Goal: Task Accomplishment & Management: Use online tool/utility

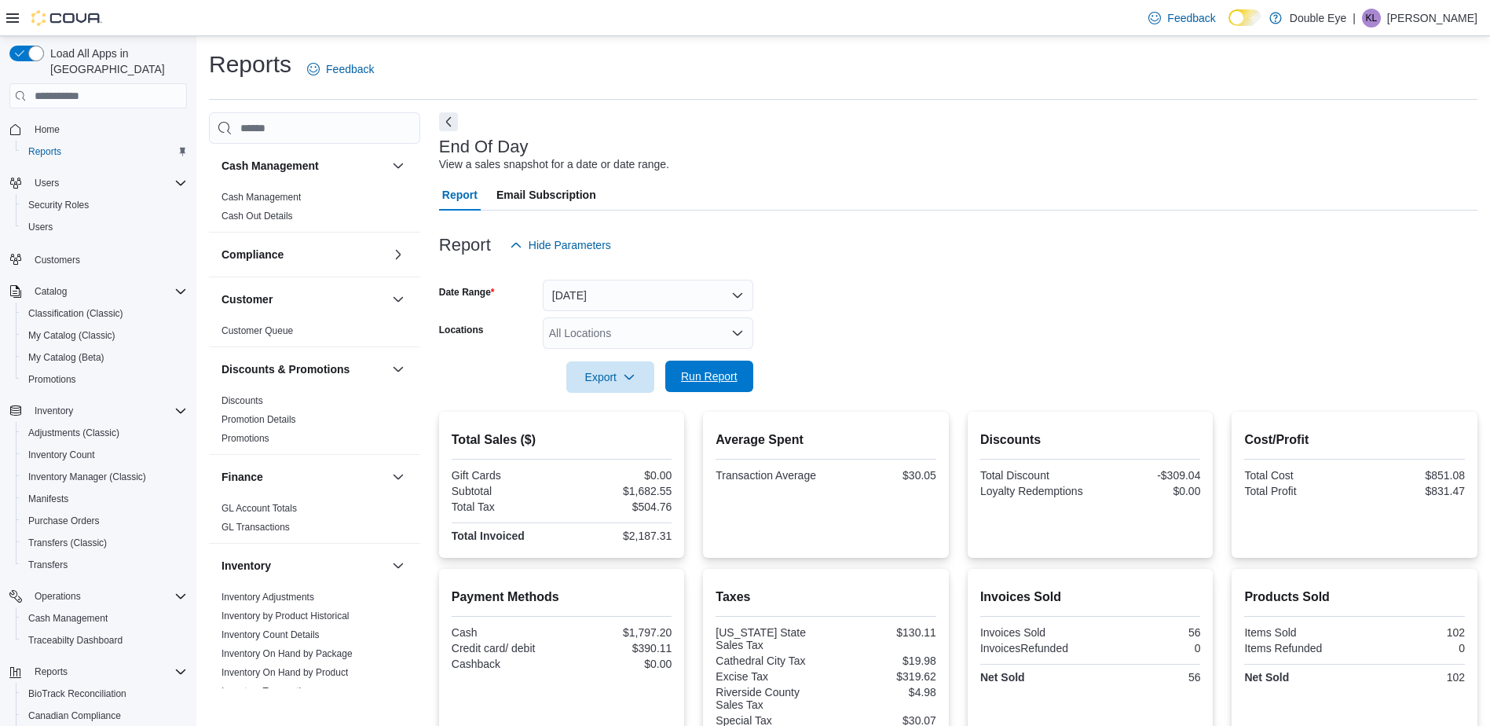
scroll to position [628, 0]
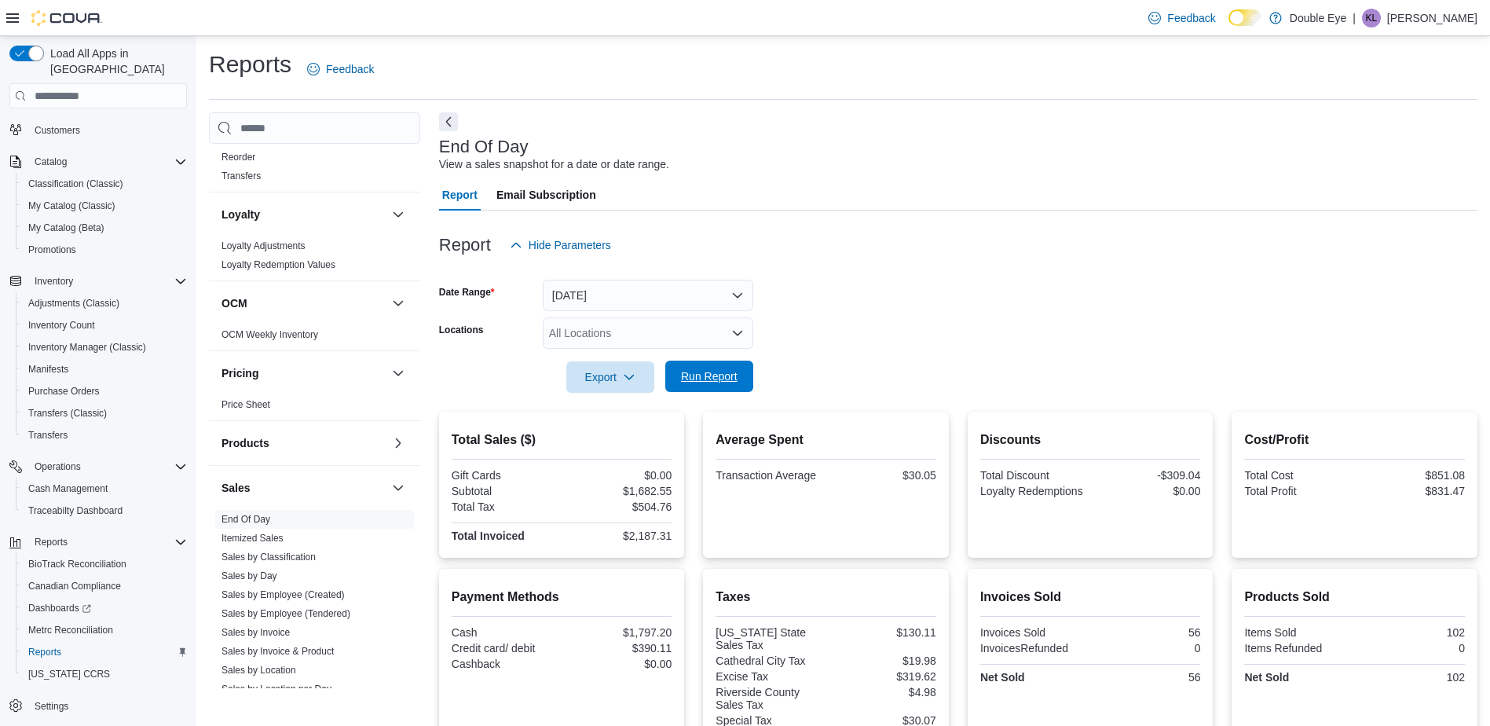
click at [714, 384] on span "Run Report" at bounding box center [709, 376] width 69 height 31
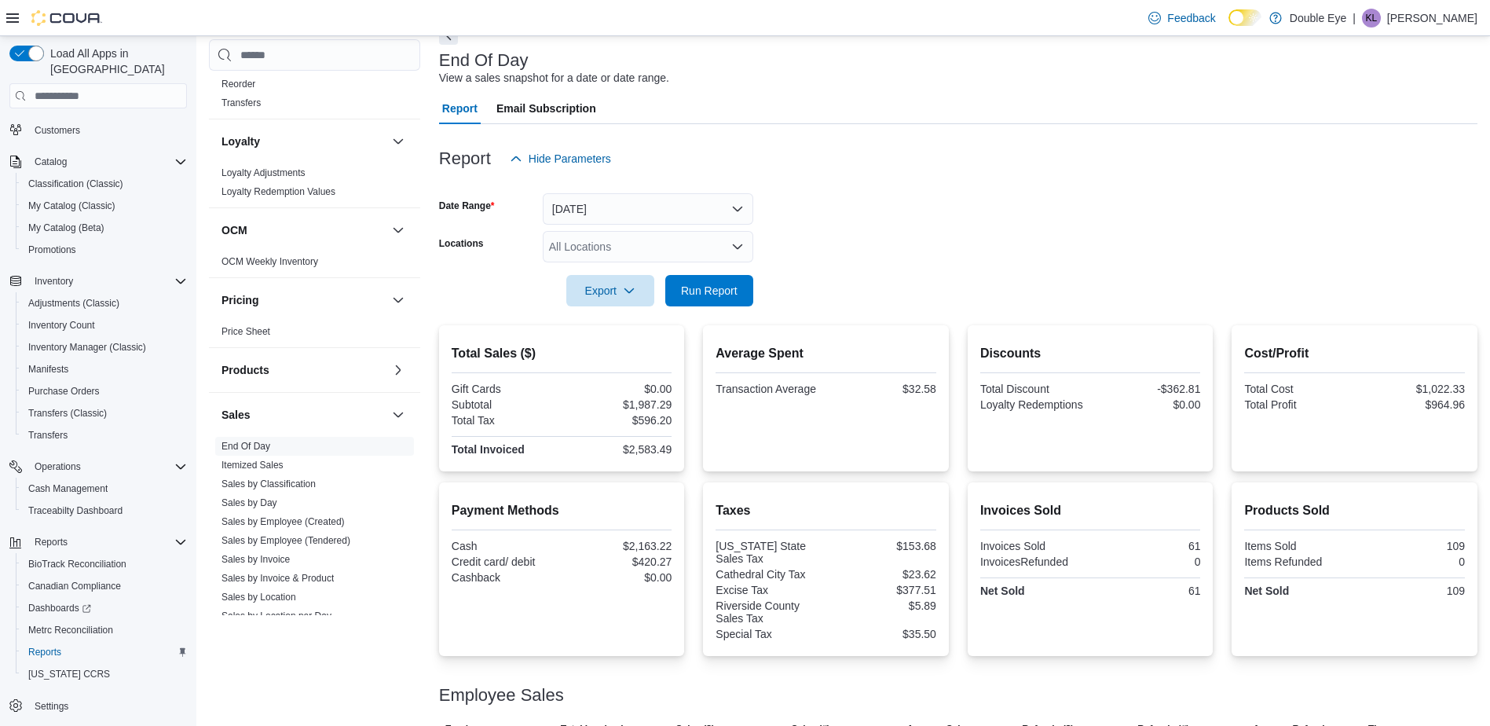
scroll to position [180, 0]
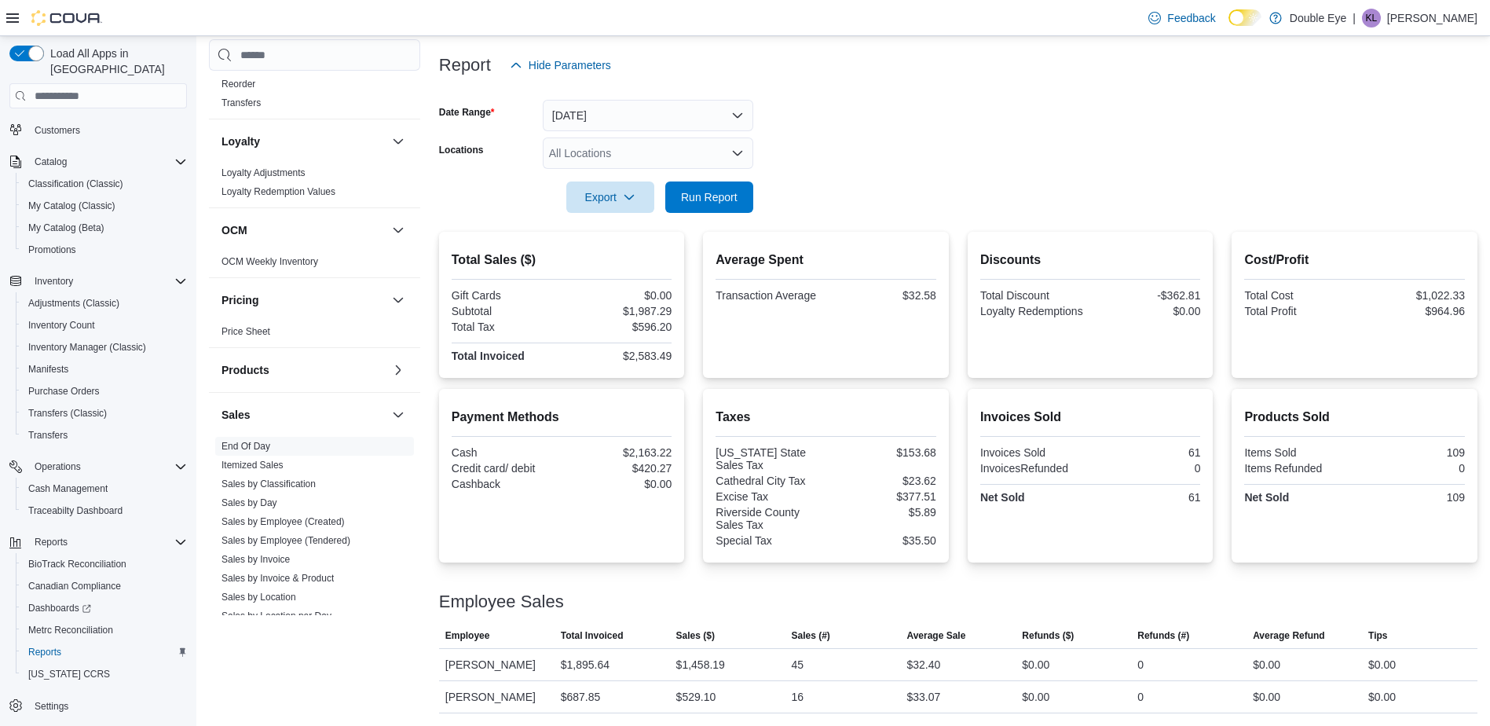
click at [701, 382] on div "Total Sales ($) Gift Cards $0.00 Subtotal $1,987.29 Total Tax $596.20 Total Inv…" at bounding box center [958, 473] width 1038 height 482
click at [804, 667] on div "45" at bounding box center [798, 664] width 13 height 19
drag, startPoint x: 806, startPoint y: 667, endPoint x: 789, endPoint y: 669, distance: 17.4
click at [789, 669] on div "45" at bounding box center [842, 664] width 115 height 31
drag, startPoint x: 805, startPoint y: 701, endPoint x: 794, endPoint y: 701, distance: 11.0
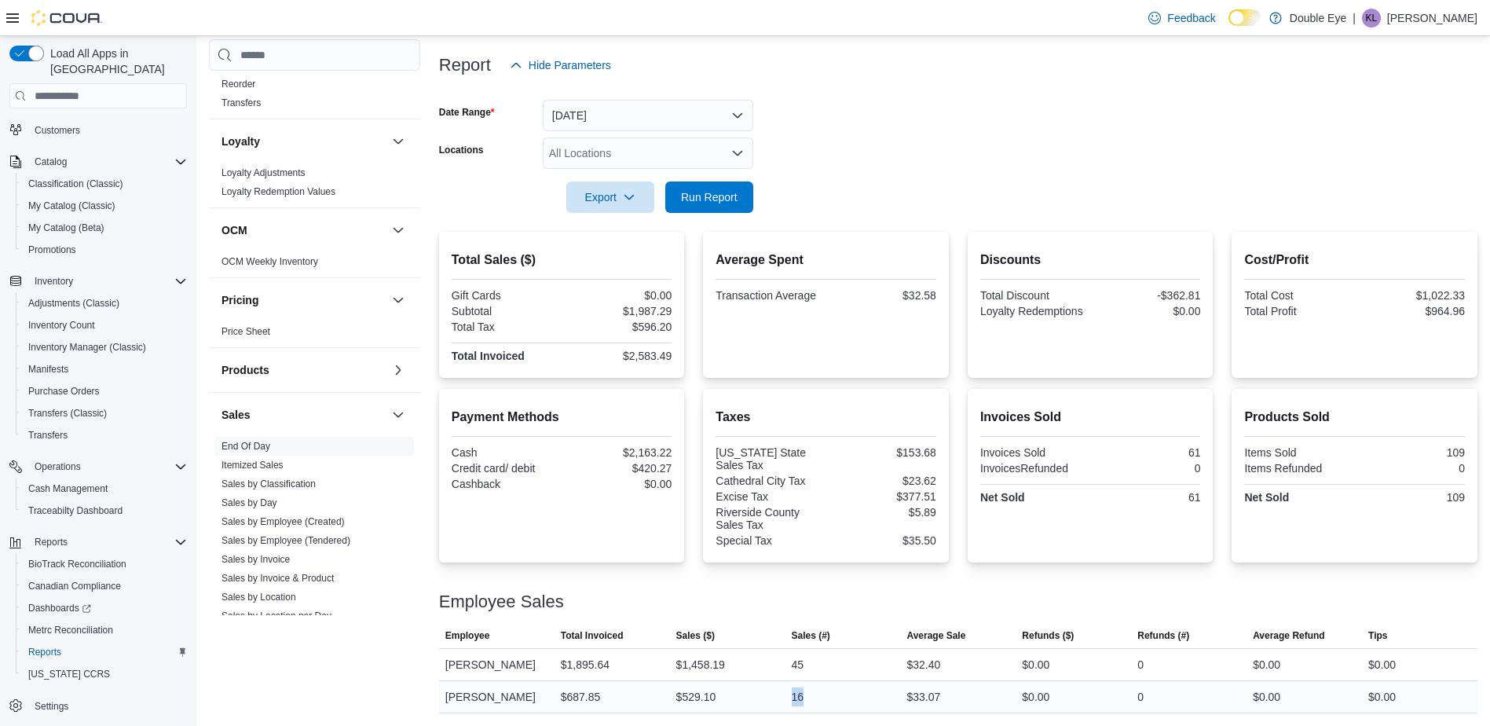
click at [794, 701] on div "16" at bounding box center [842, 696] width 115 height 31
click at [910, 663] on div "$32.40" at bounding box center [957, 664] width 115 height 31
click at [976, 112] on form "Date Range [DATE] Locations All Locations Export Run Report" at bounding box center [958, 147] width 1038 height 132
click at [701, 196] on span "Run Report" at bounding box center [709, 197] width 57 height 16
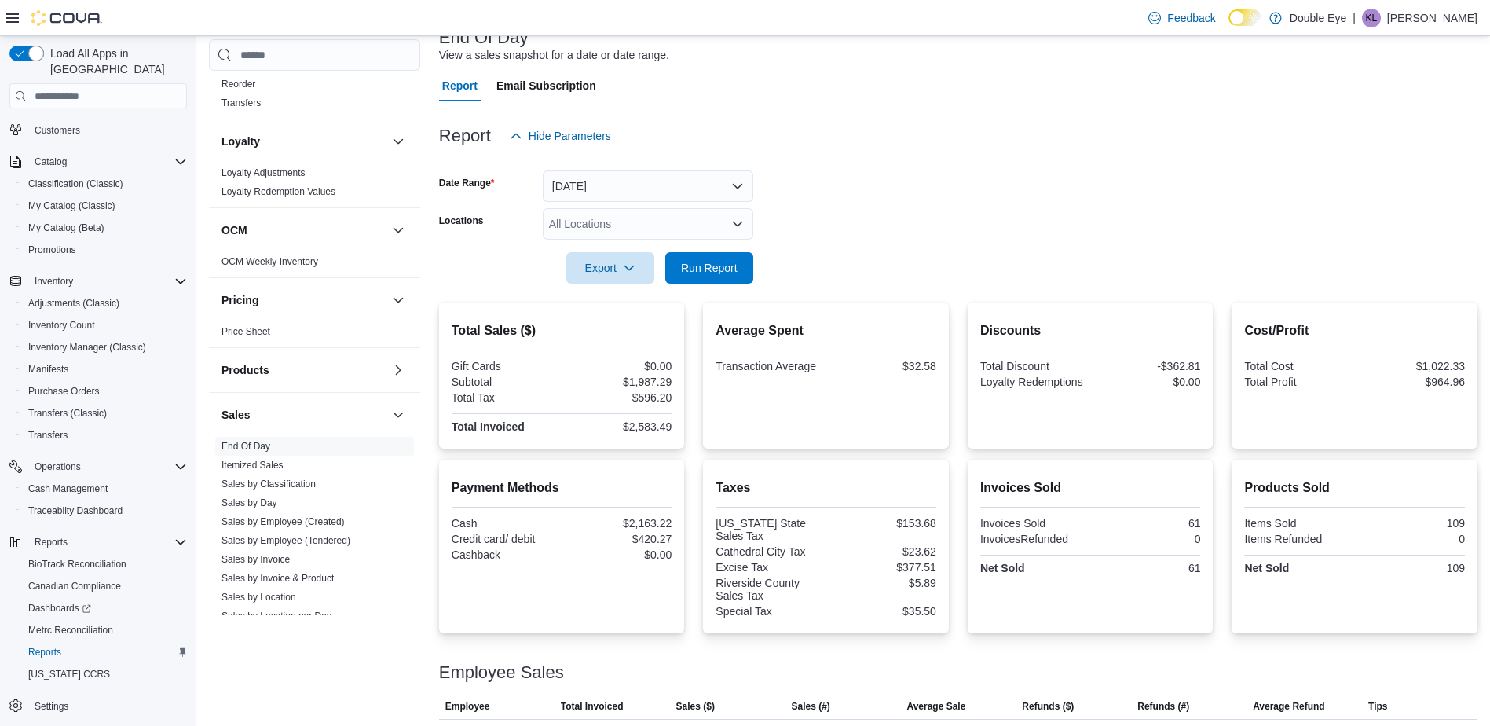
scroll to position [0, 0]
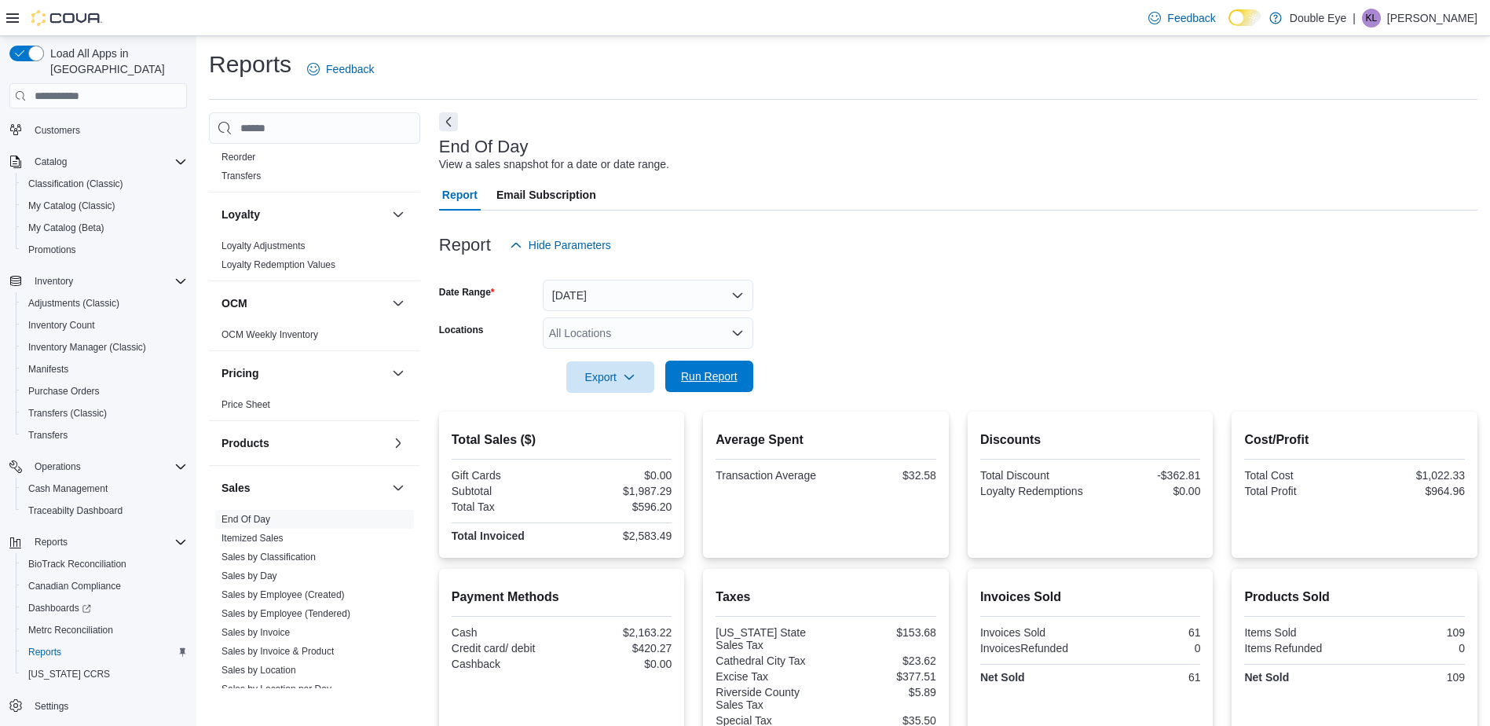
click at [727, 374] on span "Run Report" at bounding box center [709, 376] width 57 height 16
click at [707, 375] on span "Run Report" at bounding box center [709, 376] width 57 height 16
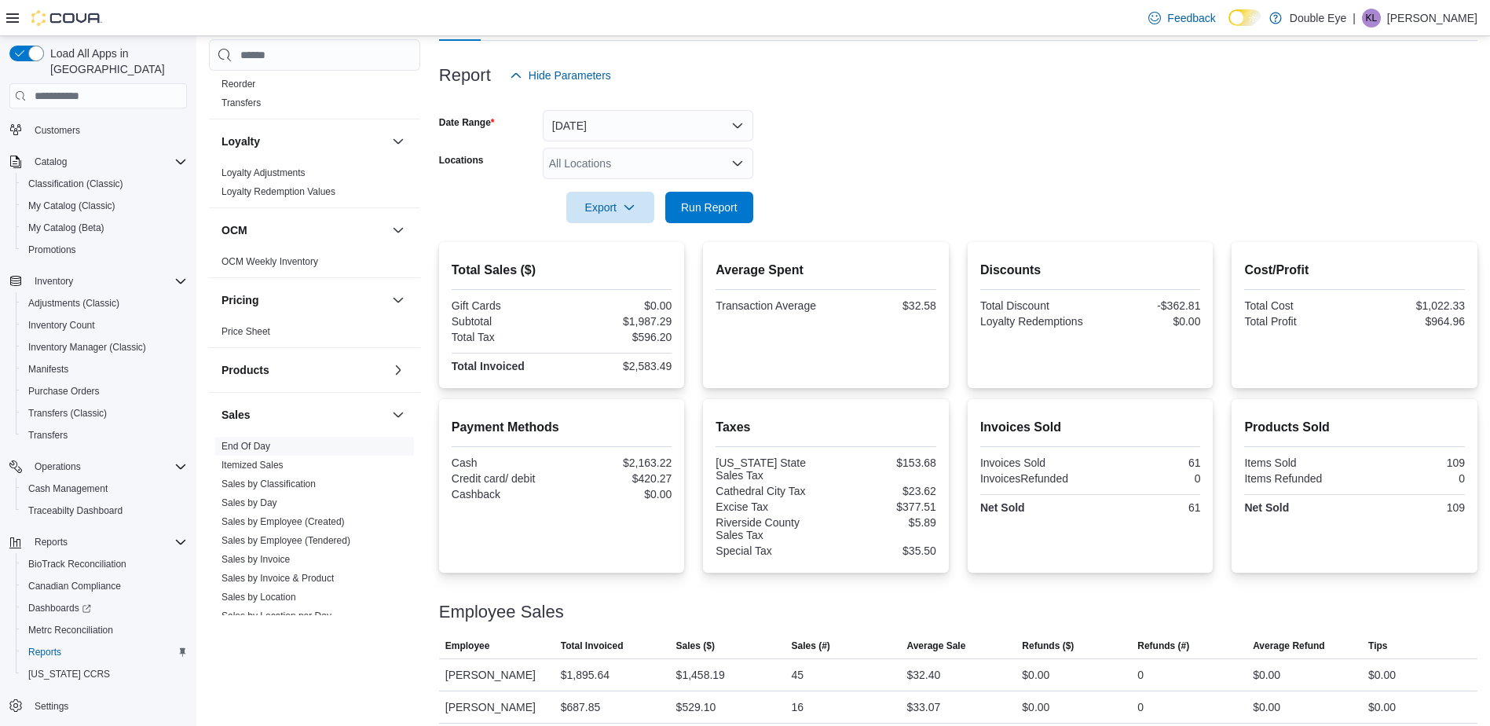
scroll to position [180, 0]
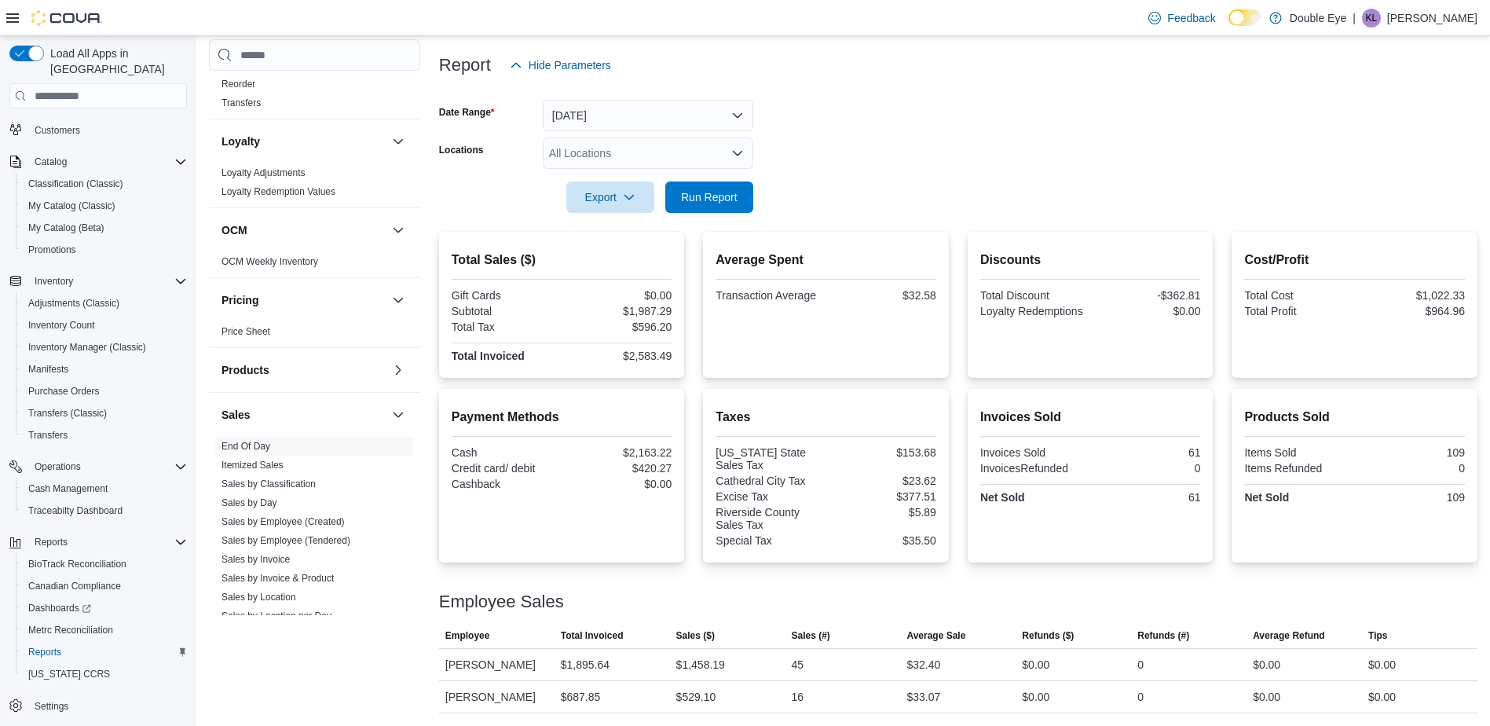
click at [913, 211] on form "Date Range [DATE] Locations All Locations Export Run Report" at bounding box center [958, 147] width 1038 height 132
click at [732, 192] on span "Run Report" at bounding box center [709, 197] width 57 height 16
